Goal: Information Seeking & Learning: Learn about a topic

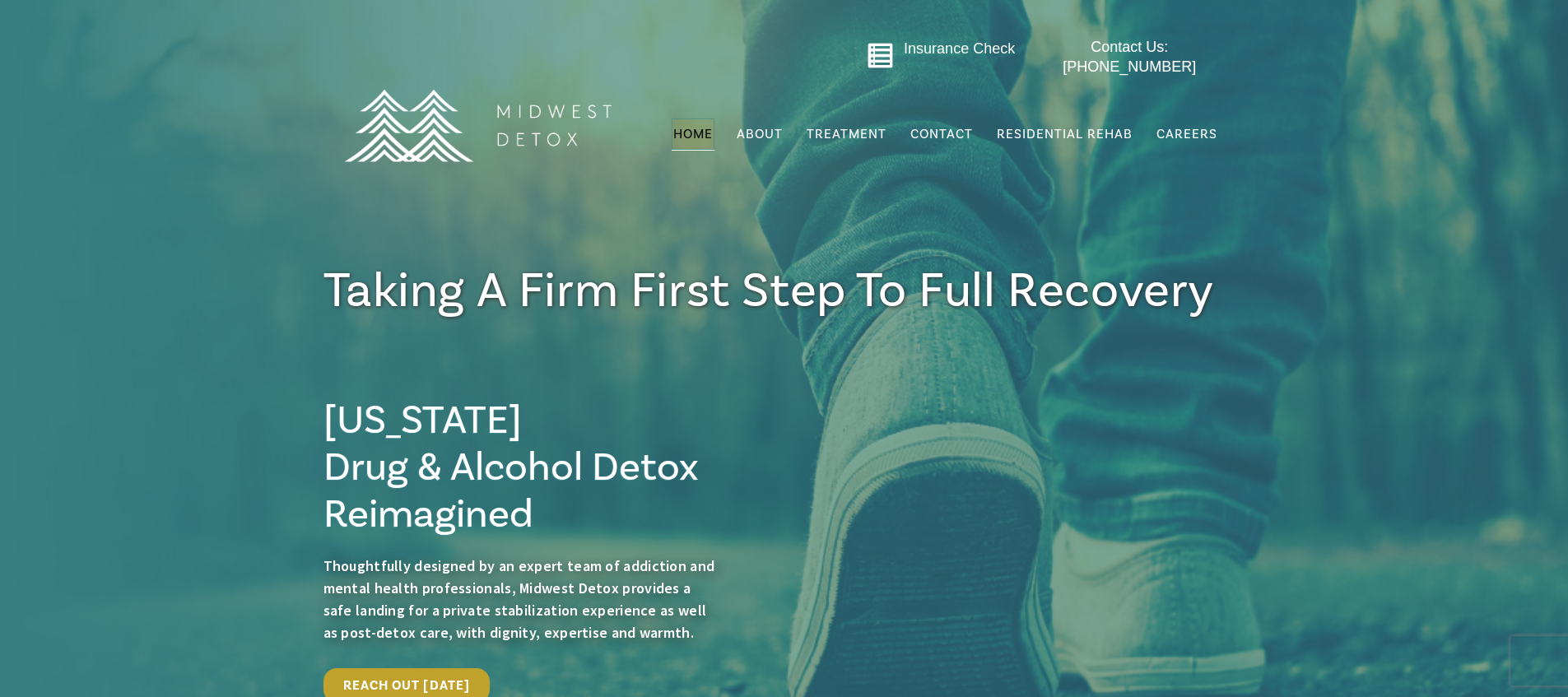
click at [785, 243] on div "Insurance Check Contact Us: [PHONE_NUMBER] Menu Home About FAQs Gallery Our Tea…" at bounding box center [784, 133] width 1568 height 266
click at [947, 163] on span "Contact Us" at bounding box center [945, 176] width 45 height 27
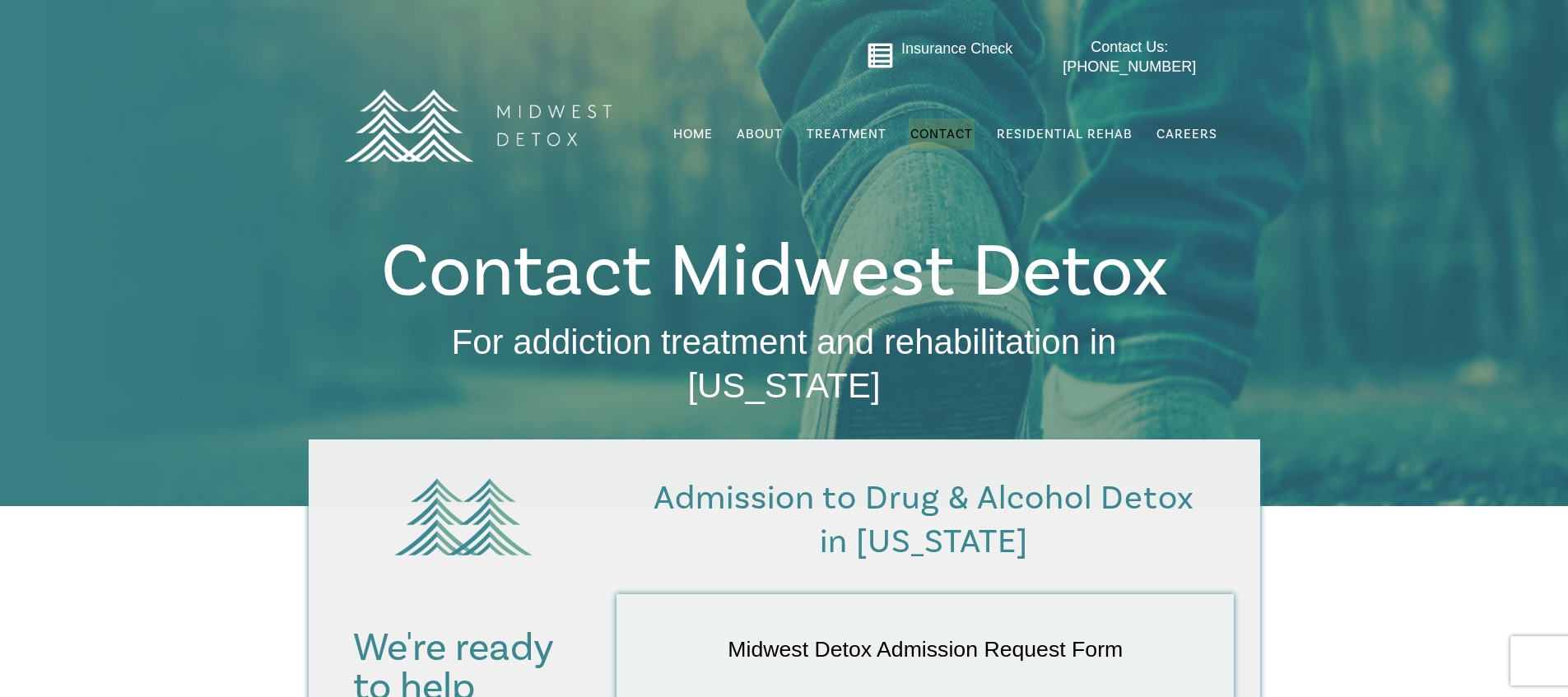
drag, startPoint x: 849, startPoint y: 227, endPoint x: 863, endPoint y: 185, distance: 44.3
click at [848, 226] on div "Insurance Check Contact Us: [PHONE_NUMBER] Menu Home About FAQs Gallery Our Tea…" at bounding box center [784, 133] width 1568 height 266
click at [1022, 125] on span "Residential Rehab" at bounding box center [1065, 134] width 135 height 16
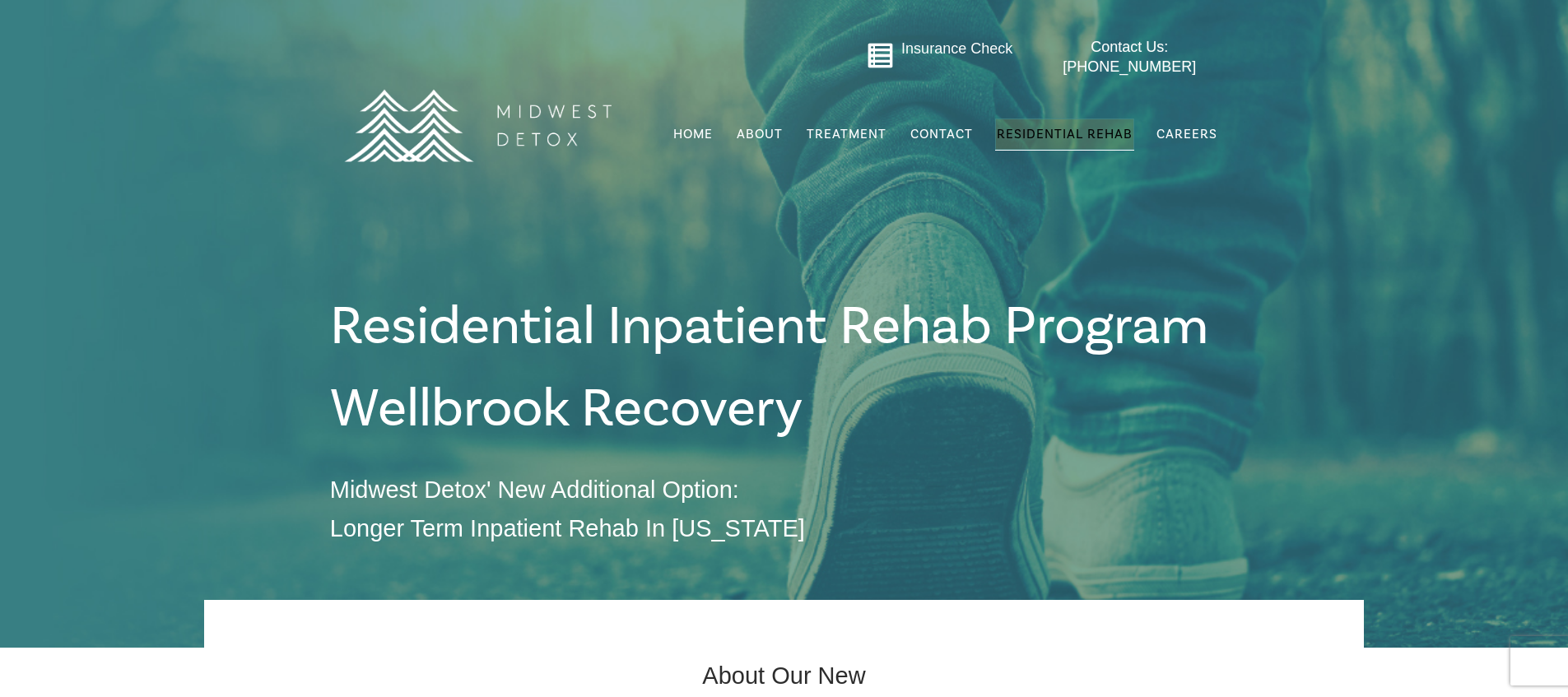
click at [765, 163] on div "Insurance Check Contact Us: 414-409-5200 Menu Home About FAQs Gallery Our Team …" at bounding box center [784, 125] width 902 height 189
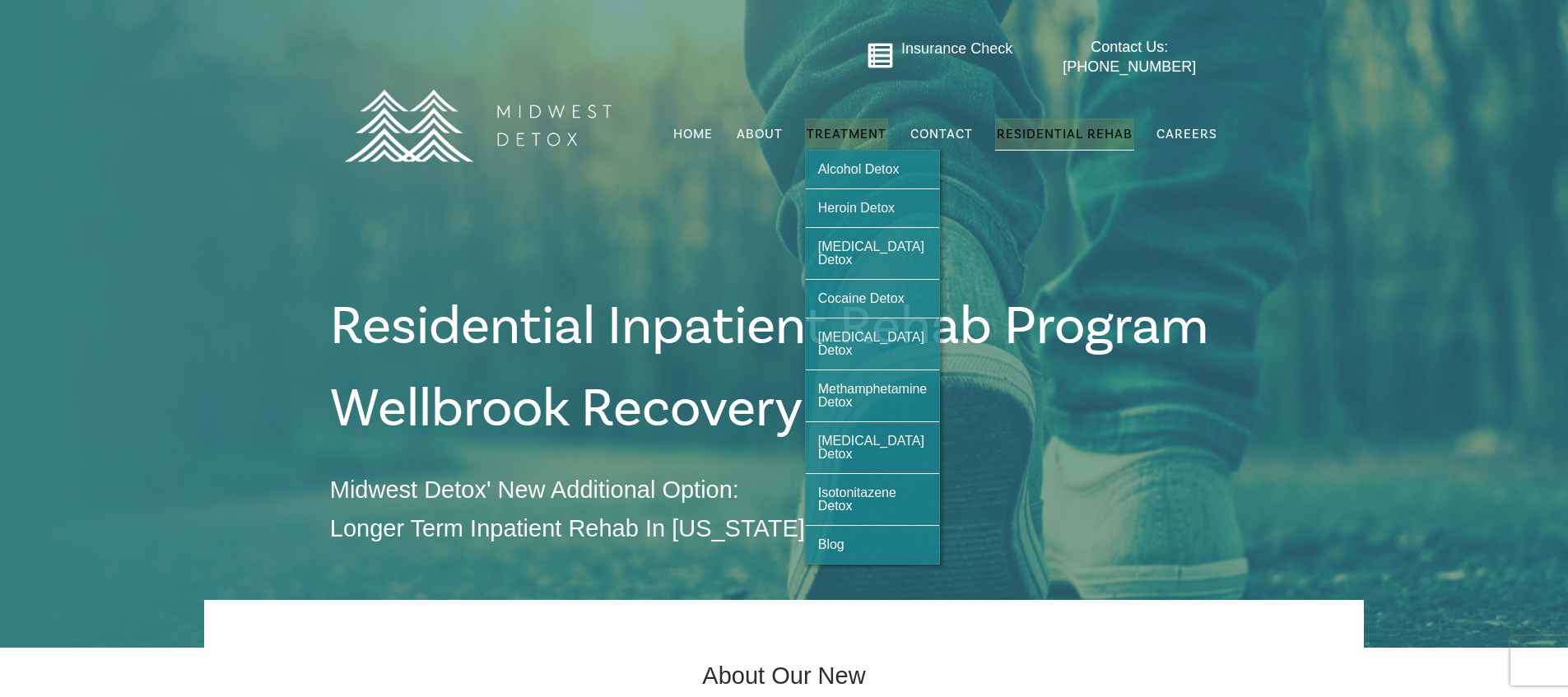
click at [863, 127] on span "Treatment" at bounding box center [846, 134] width 79 height 14
click at [864, 127] on span "Treatment" at bounding box center [846, 134] width 79 height 14
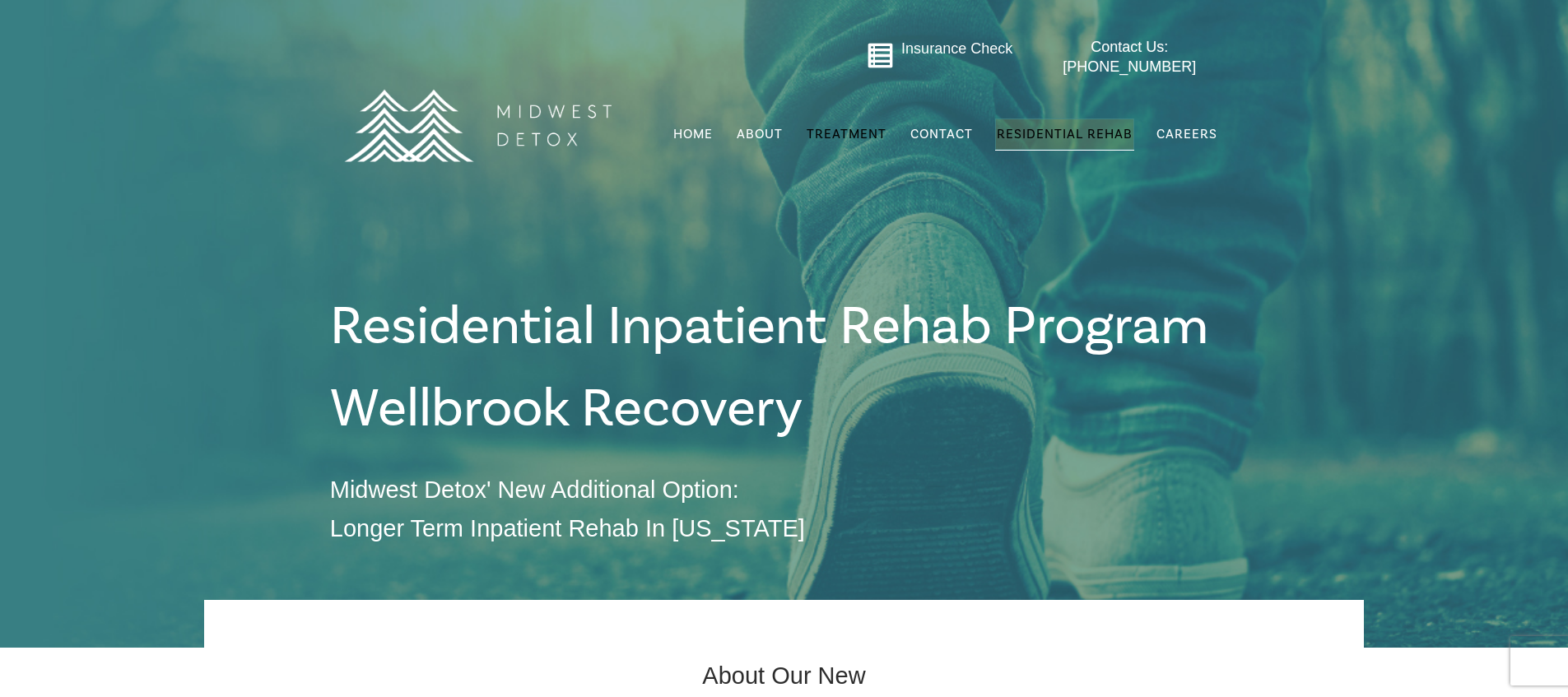
click at [547, 131] on img at bounding box center [477, 125] width 288 height 144
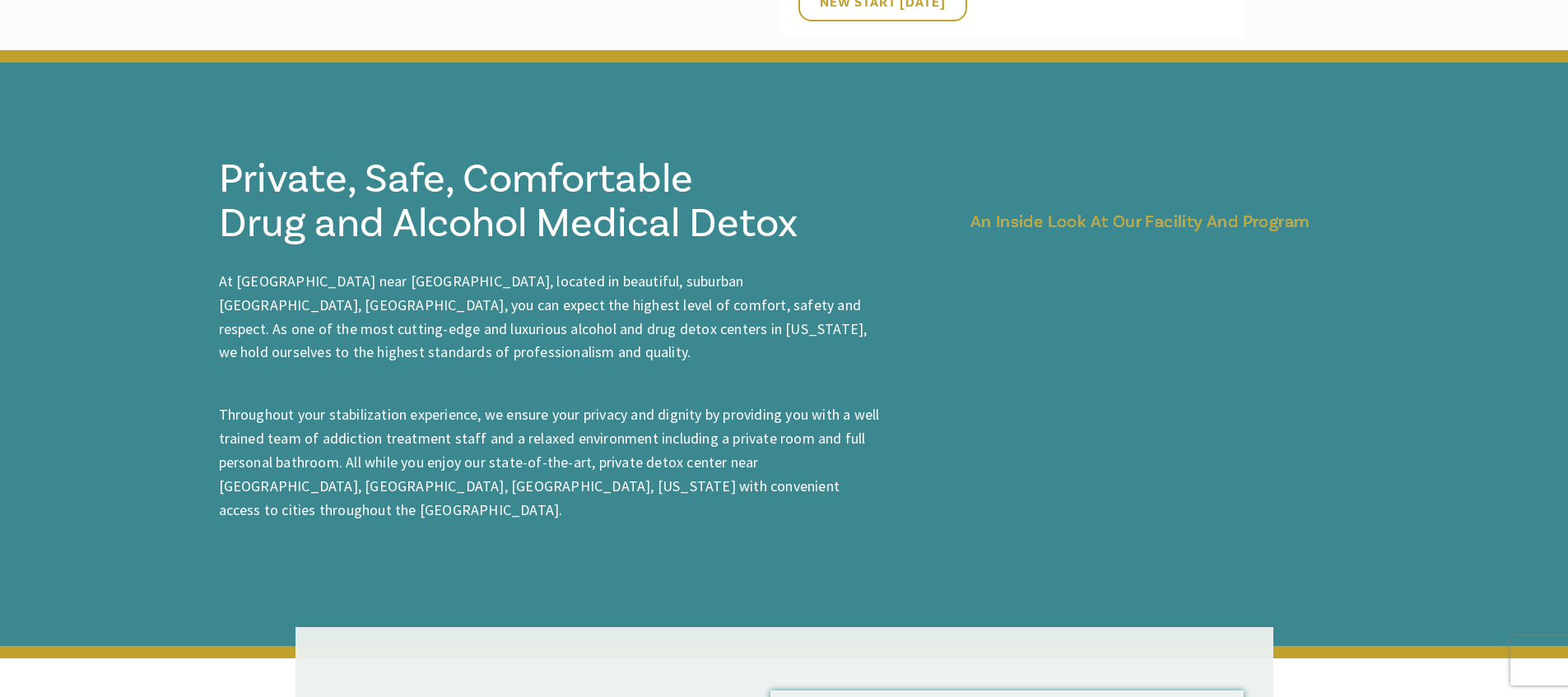
scroll to position [1942, 0]
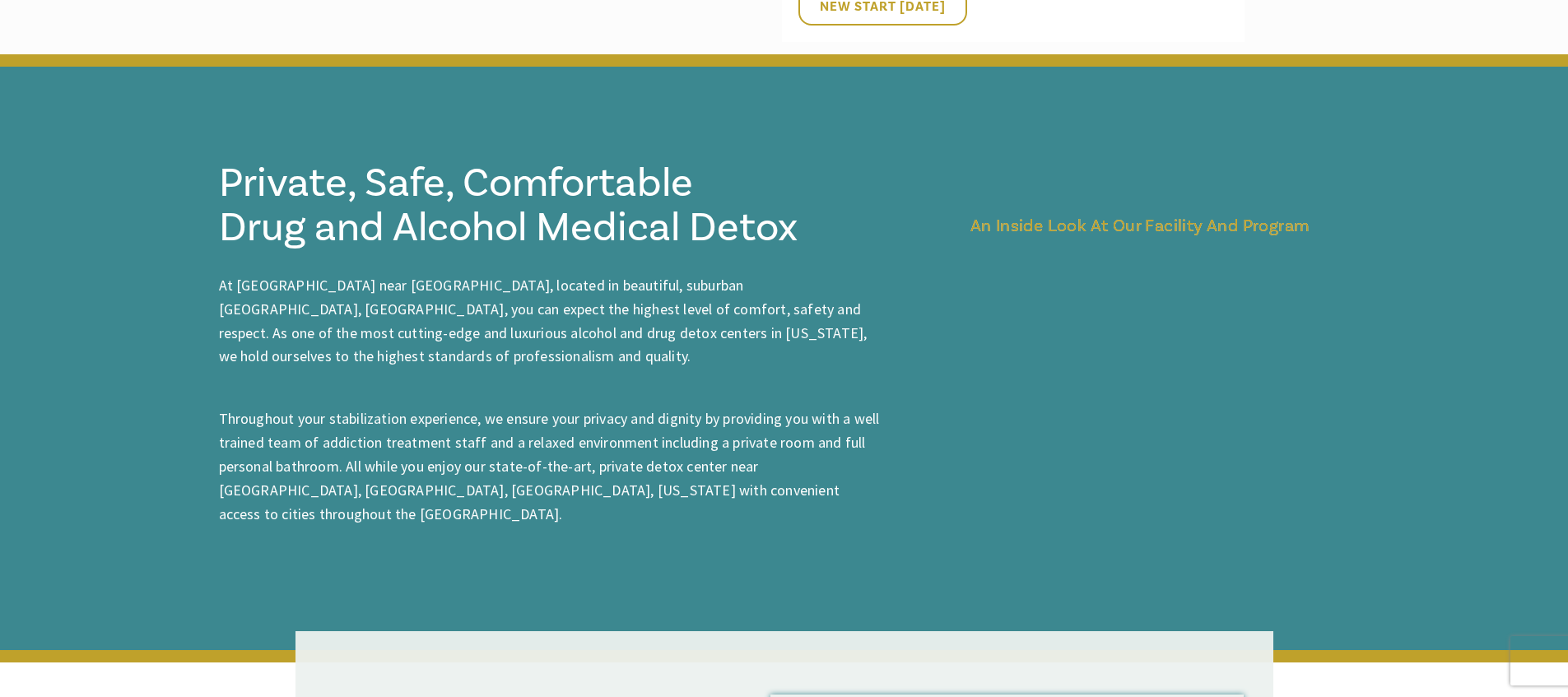
drag, startPoint x: 664, startPoint y: 344, endPoint x: 662, endPoint y: 334, distance: 10.2
click at [664, 386] on p at bounding box center [551, 396] width 665 height 23
click at [624, 275] on span "At [GEOGRAPHIC_DATA] near [GEOGRAPHIC_DATA], located in beautiful, suburban [GE…" at bounding box center [543, 320] width 649 height 89
drag, startPoint x: 630, startPoint y: 246, endPoint x: 718, endPoint y: 250, distance: 88.1
click at [718, 275] on span "At [GEOGRAPHIC_DATA] near [GEOGRAPHIC_DATA], located in beautiful, suburban [GE…" at bounding box center [543, 320] width 649 height 89
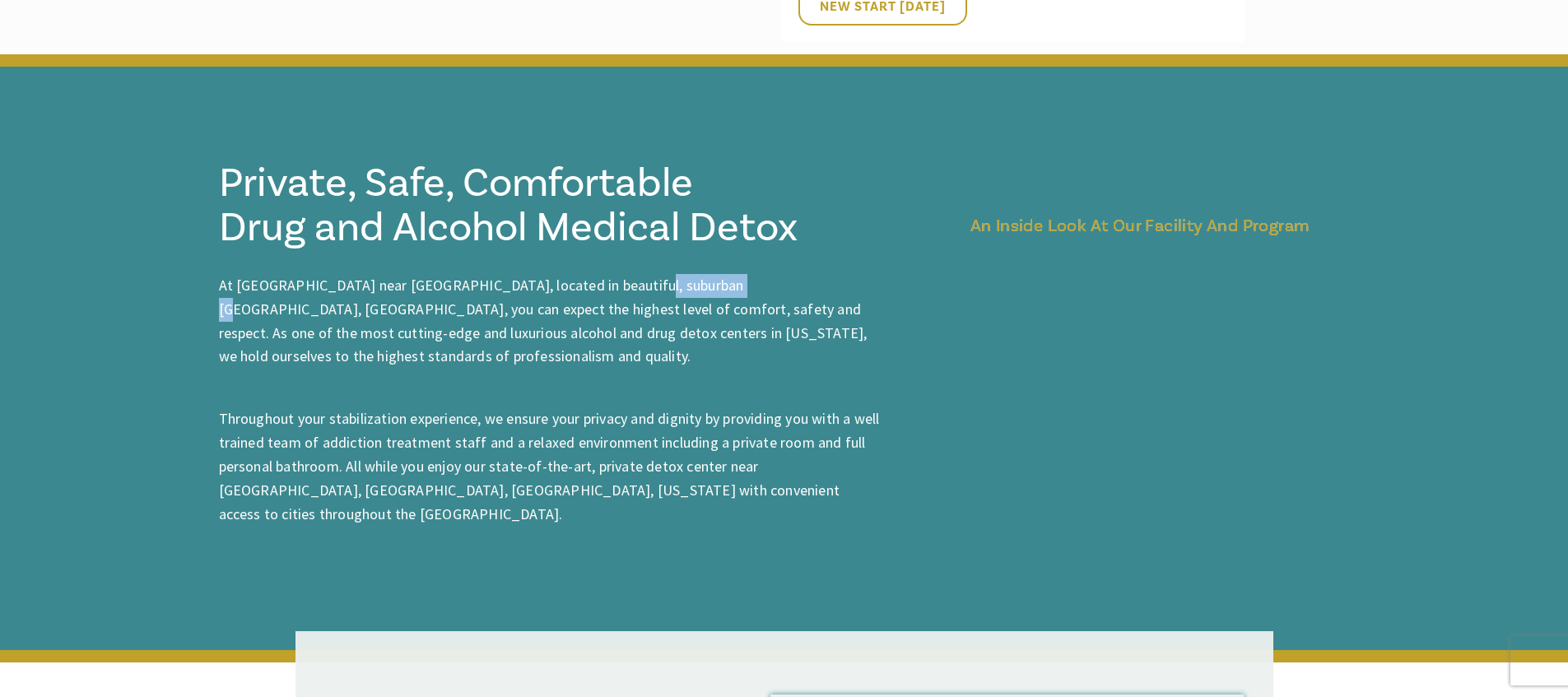
copy span "[GEOGRAPHIC_DATA], [GEOGRAPHIC_DATA]"
